Goal: Information Seeking & Learning: Understand process/instructions

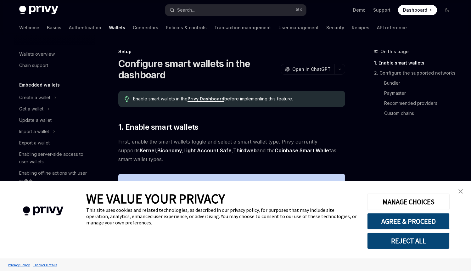
type textarea "*"
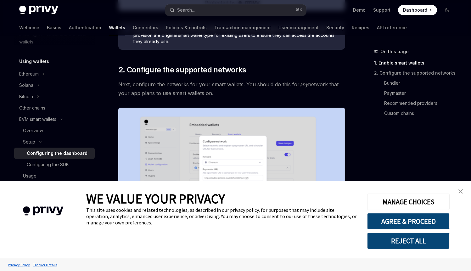
scroll to position [315, 0]
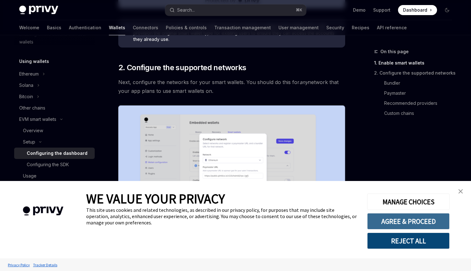
click at [429, 218] on button "AGREE & PROCEED" at bounding box center [408, 221] width 82 height 16
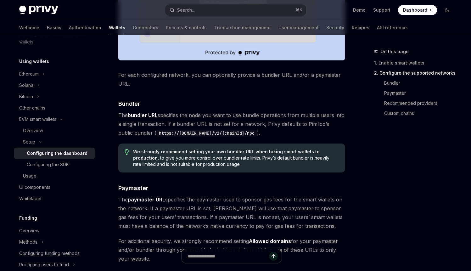
scroll to position [508, 0]
drag, startPoint x: 202, startPoint y: 133, endPoint x: 184, endPoint y: 133, distance: 17.9
click at [184, 133] on code "https://[DOMAIN_NAME]/v2/{chainId}/rpc" at bounding box center [206, 133] width 101 height 7
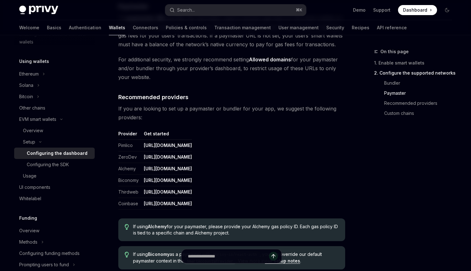
scroll to position [692, 0]
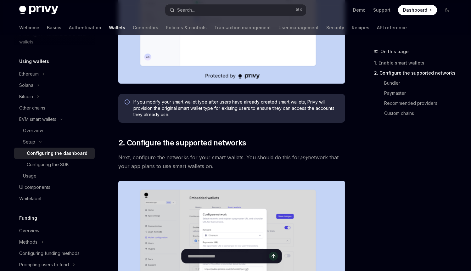
scroll to position [0, 0]
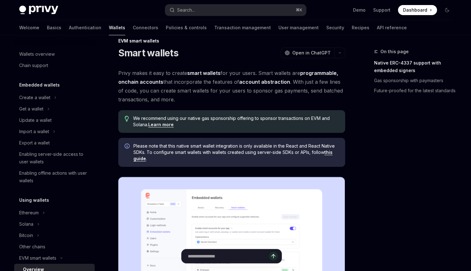
scroll to position [116, 0]
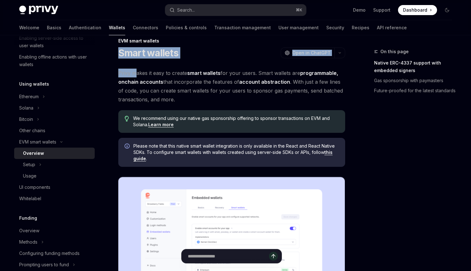
drag, startPoint x: 115, startPoint y: 48, endPoint x: 136, endPoint y: 74, distance: 32.7
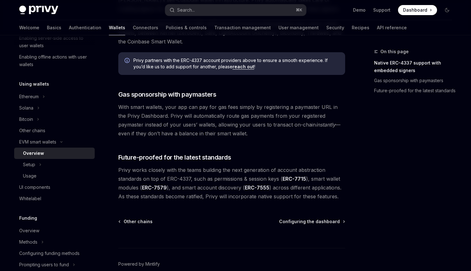
scroll to position [457, 0]
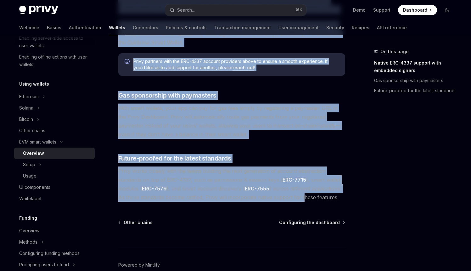
click at [304, 201] on span "Privy works closely with the teams building the next generation of account abst…" at bounding box center [231, 183] width 227 height 35
copy div "Smart wallets OpenAI Open in ChatGPT OpenAI Open in ChatGPT Privy makes it easy…"
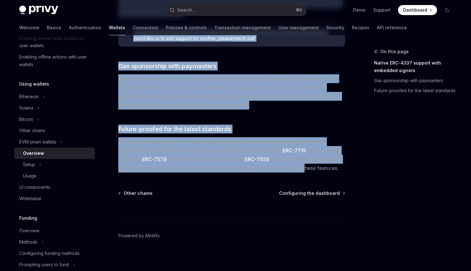
scroll to position [489, 0]
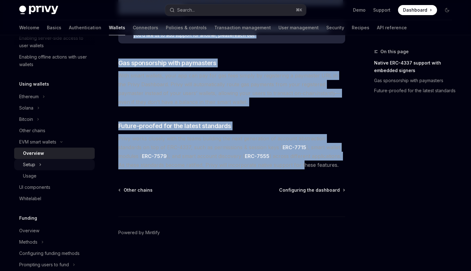
click at [43, 164] on button "Setup" at bounding box center [54, 164] width 81 height 11
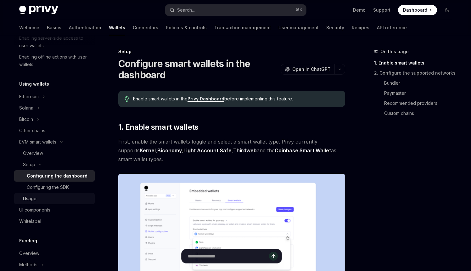
click at [43, 198] on div "Usage" at bounding box center [57, 199] width 68 height 8
type textarea "*"
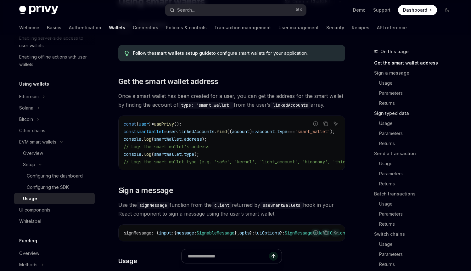
scroll to position [3, 0]
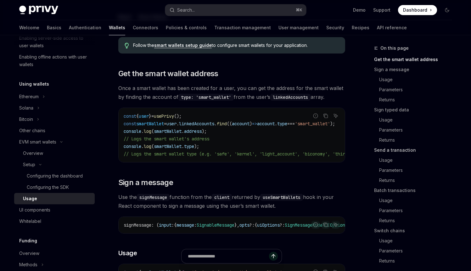
click at [397, 153] on link "Send a transaction" at bounding box center [415, 150] width 83 height 10
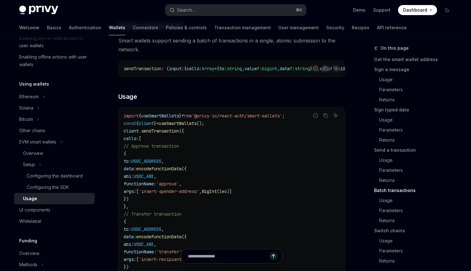
scroll to position [1320, 0]
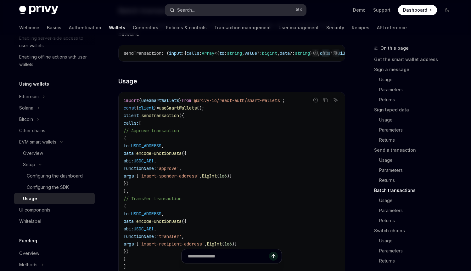
click at [229, 9] on button "Search... ⌘ K" at bounding box center [235, 9] width 141 height 11
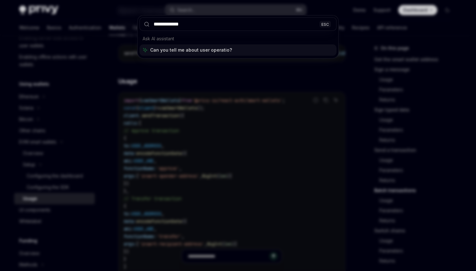
type input "**********"
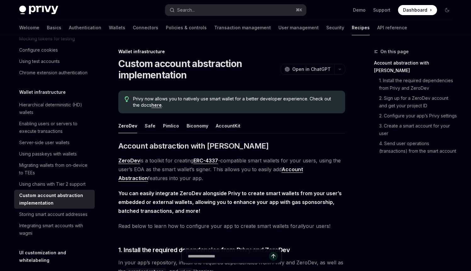
drag, startPoint x: 117, startPoint y: 61, endPoint x: 148, endPoint y: 106, distance: 54.3
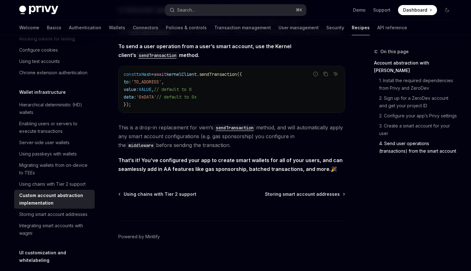
scroll to position [1332, 0]
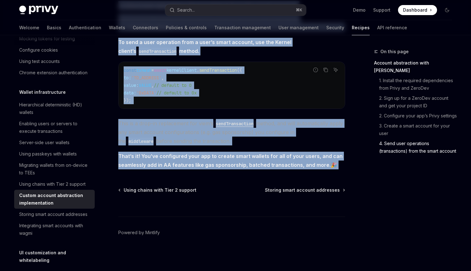
copy div "Custom account abstraction implementation OpenAI Open in ChatGPT OpenAI Open in…"
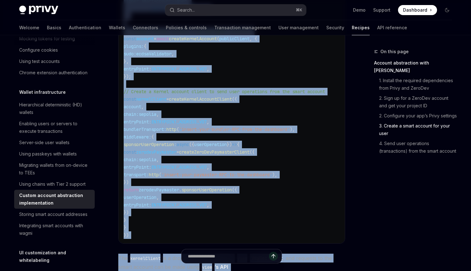
click at [218, 94] on span "// Create a Kernel account client to send user operations from the smart account" at bounding box center [224, 92] width 201 height 6
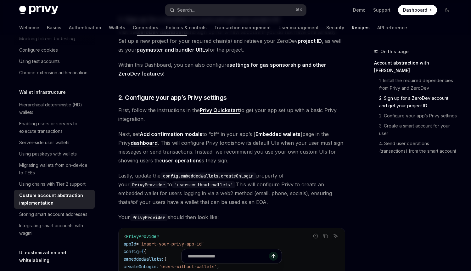
scroll to position [291, 0]
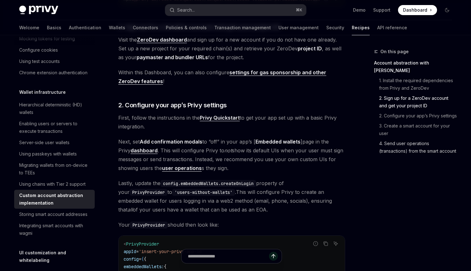
click at [418, 141] on link "4. Send user operations (transactions) from the smart account" at bounding box center [415, 147] width 83 height 18
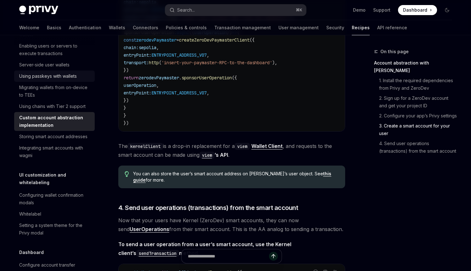
scroll to position [226, 0]
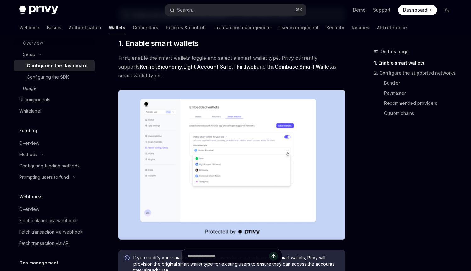
type textarea "*"
